Goal: Task Accomplishment & Management: Manage account settings

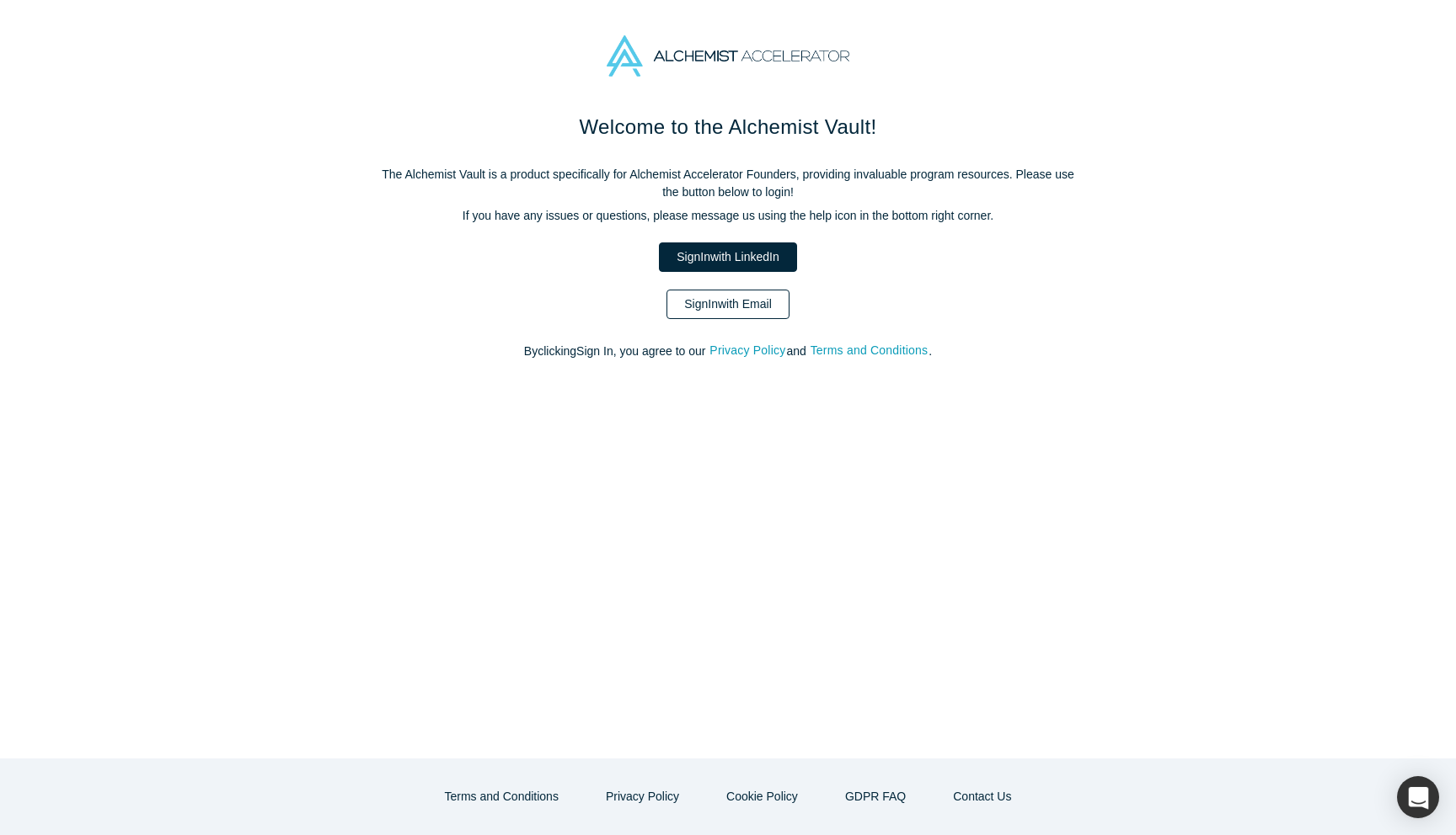
click at [752, 308] on link "Sign In with Email" at bounding box center [727, 305] width 123 height 30
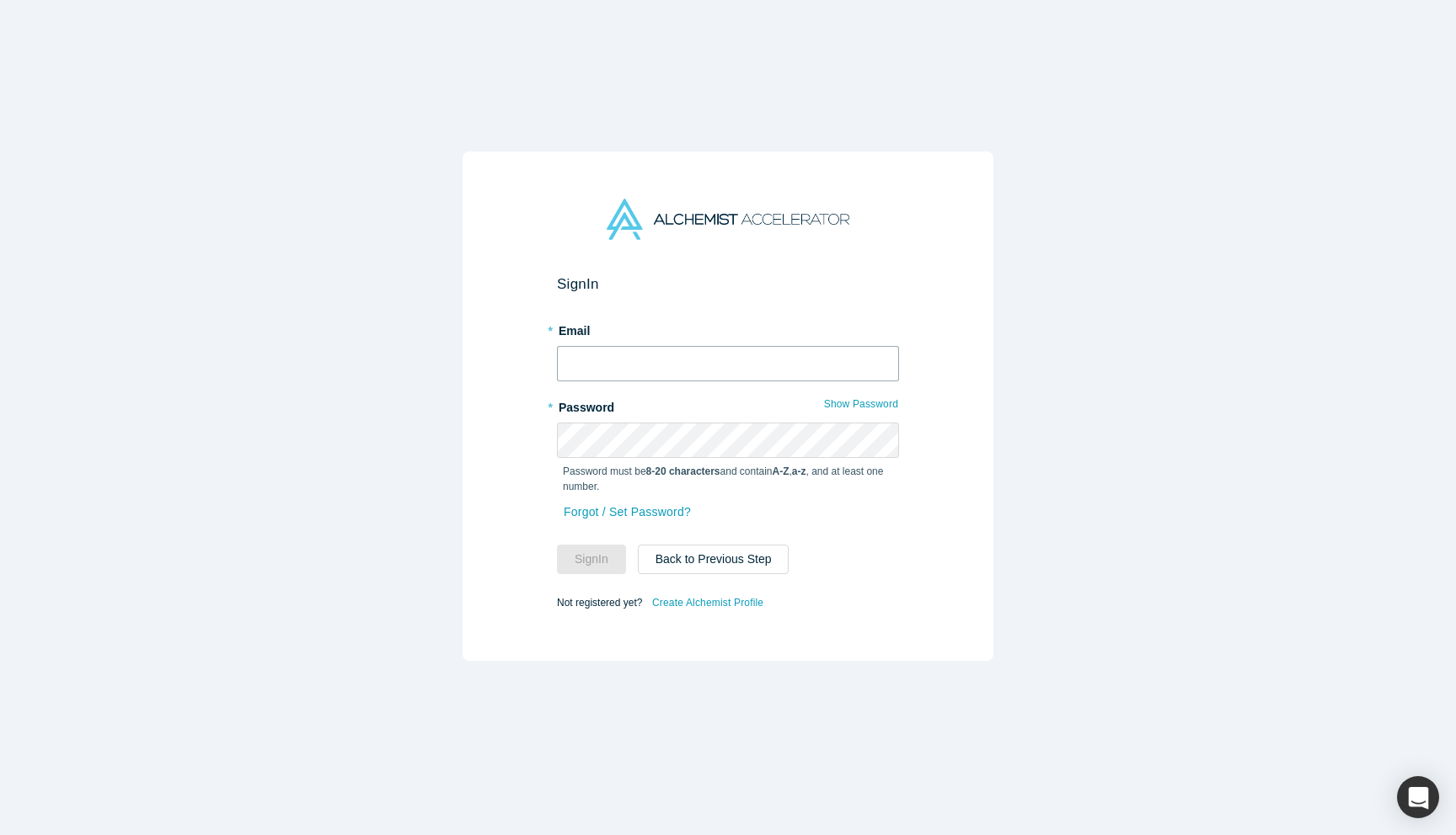
click at [664, 359] on input "text" at bounding box center [728, 364] width 342 height 35
type input "taylor@network.app"
click at [577, 556] on button "Sign In" at bounding box center [591, 560] width 69 height 30
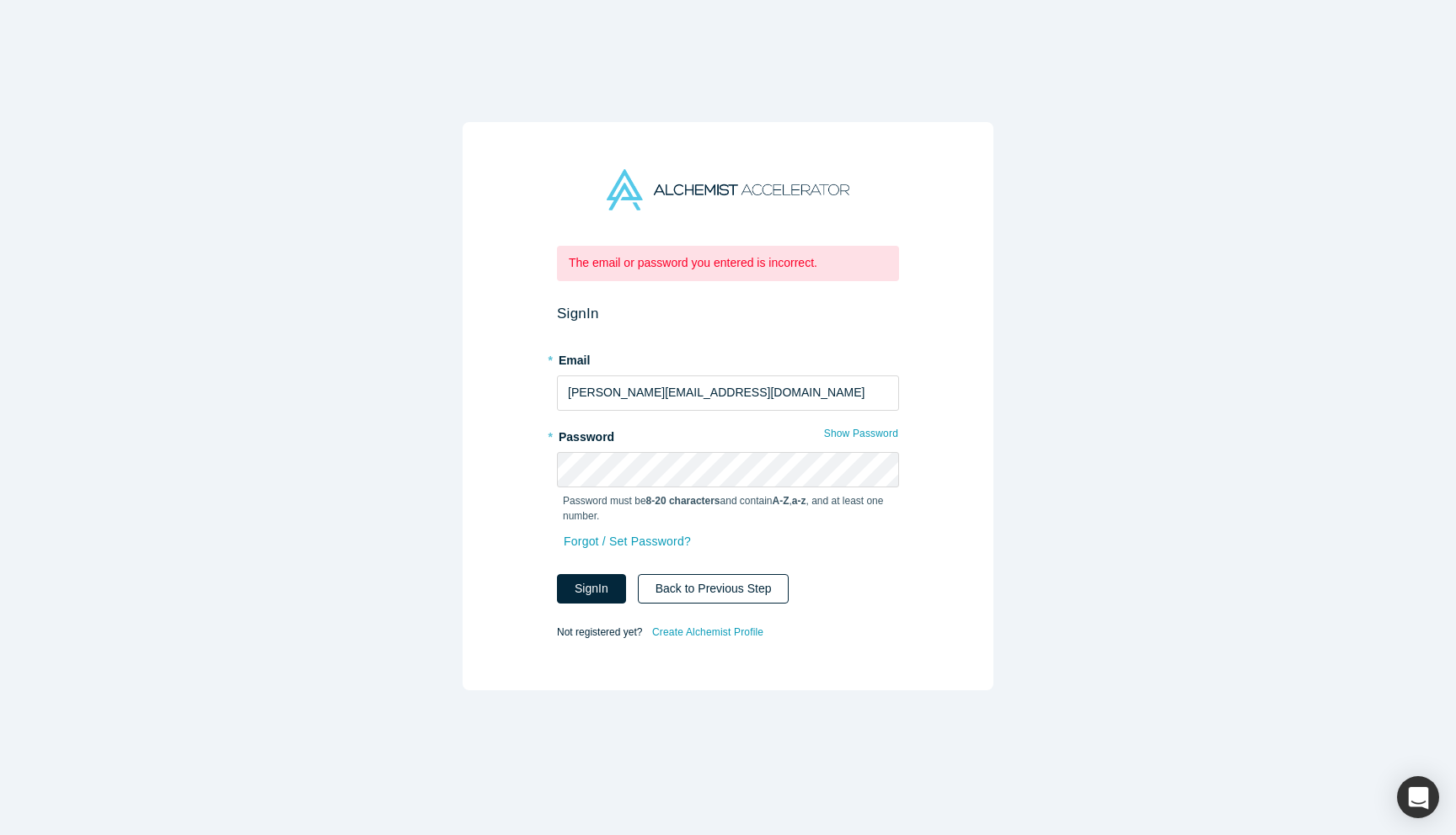
click at [718, 586] on button "Back to Previous Step" at bounding box center [713, 589] width 152 height 30
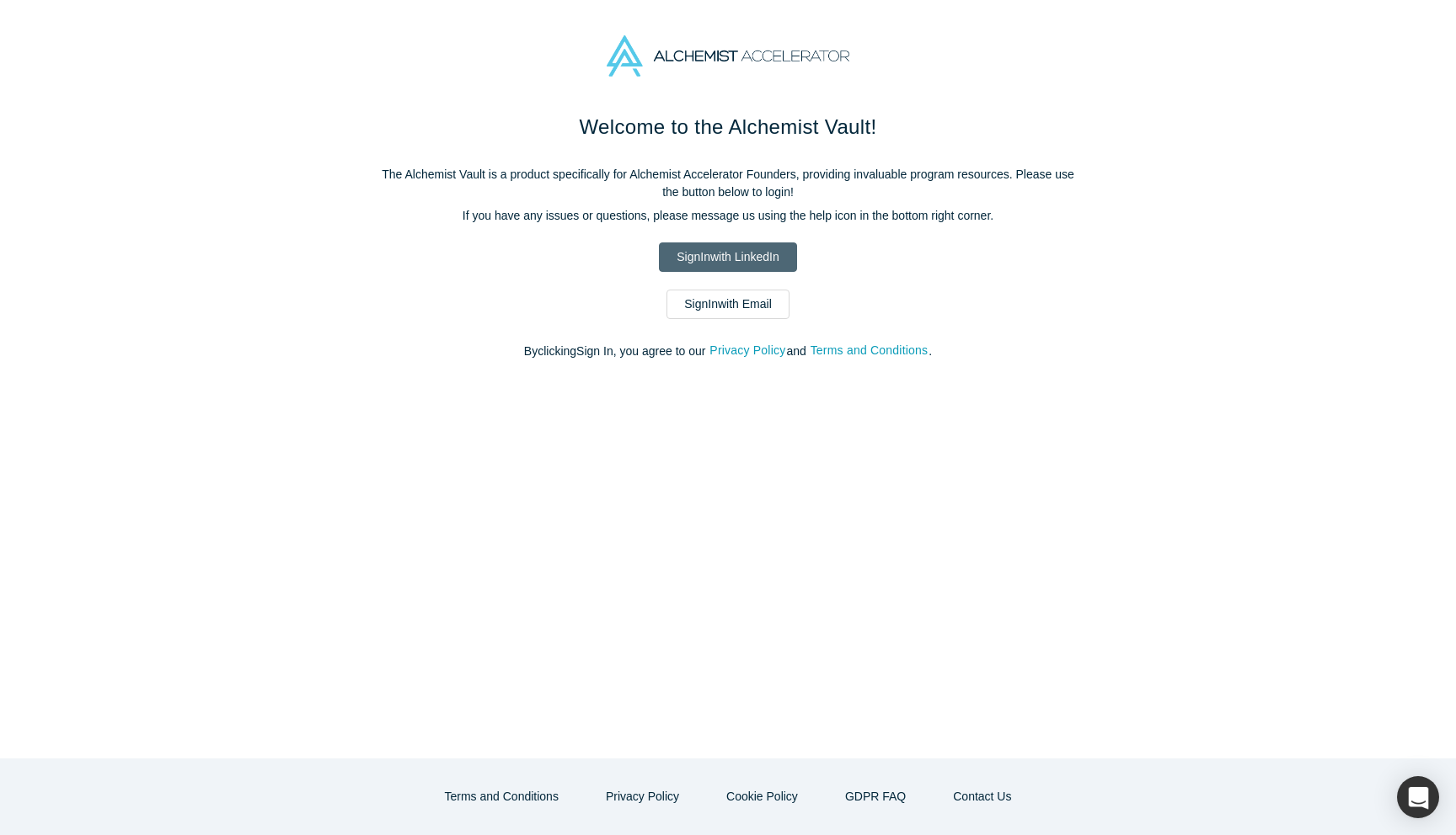
click at [738, 250] on link "Sign In with LinkedIn" at bounding box center [728, 258] width 138 height 30
click at [716, 261] on link "Sign In with LinkedIn" at bounding box center [728, 258] width 138 height 30
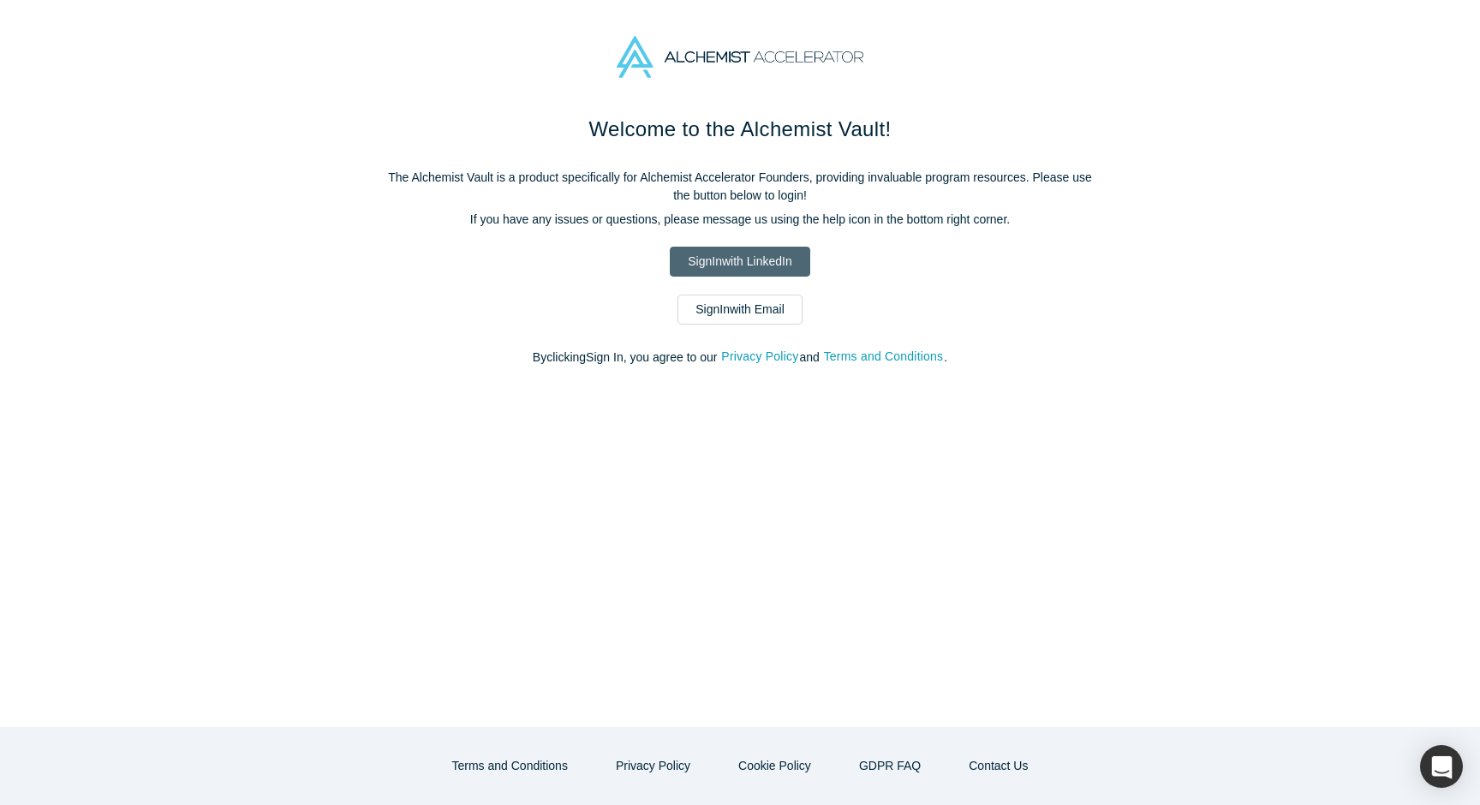
click at [742, 266] on link "Sign In with LinkedIn" at bounding box center [740, 262] width 140 height 30
